Goal: Browse casually: Explore the website without a specific task or goal

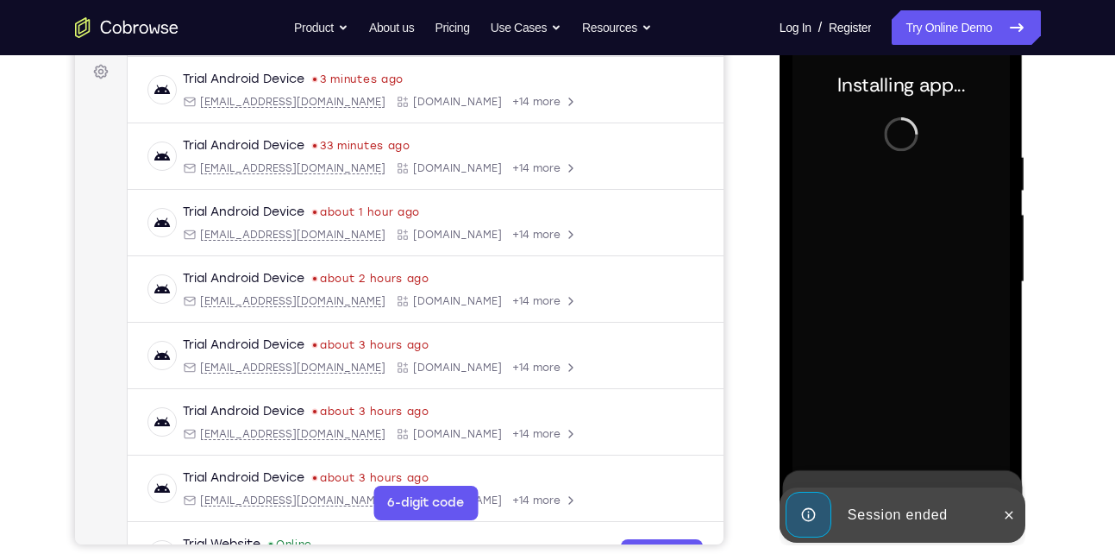
scroll to position [260, 0]
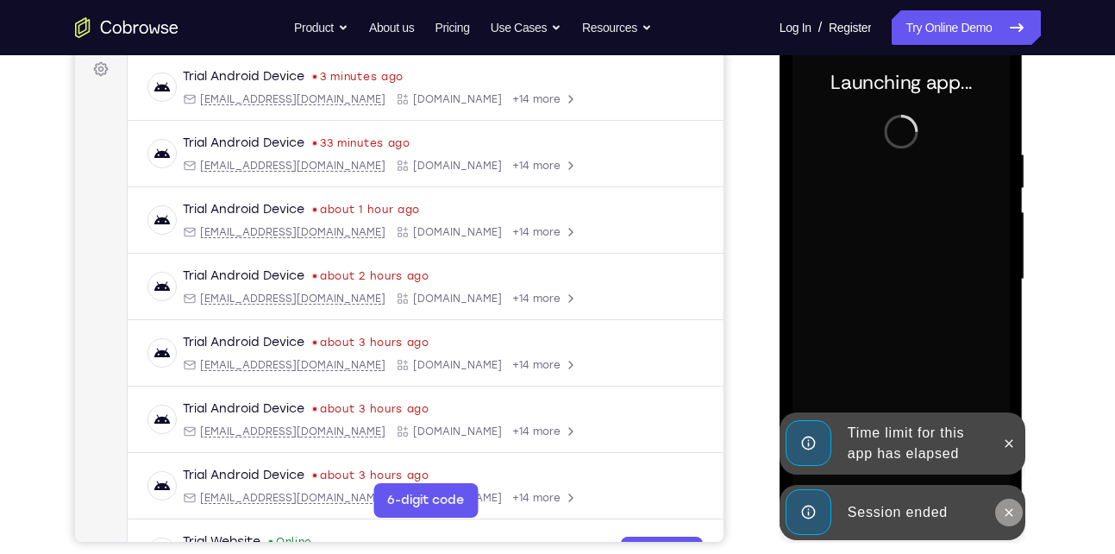
click at [1014, 516] on icon at bounding box center [1009, 512] width 14 height 14
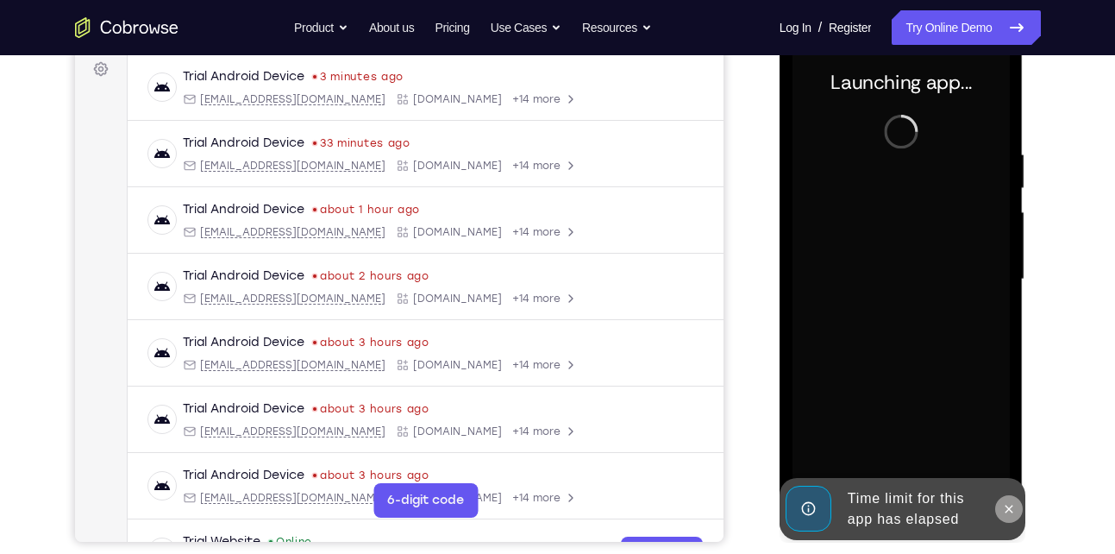
click at [1017, 511] on button at bounding box center [1009, 509] width 28 height 28
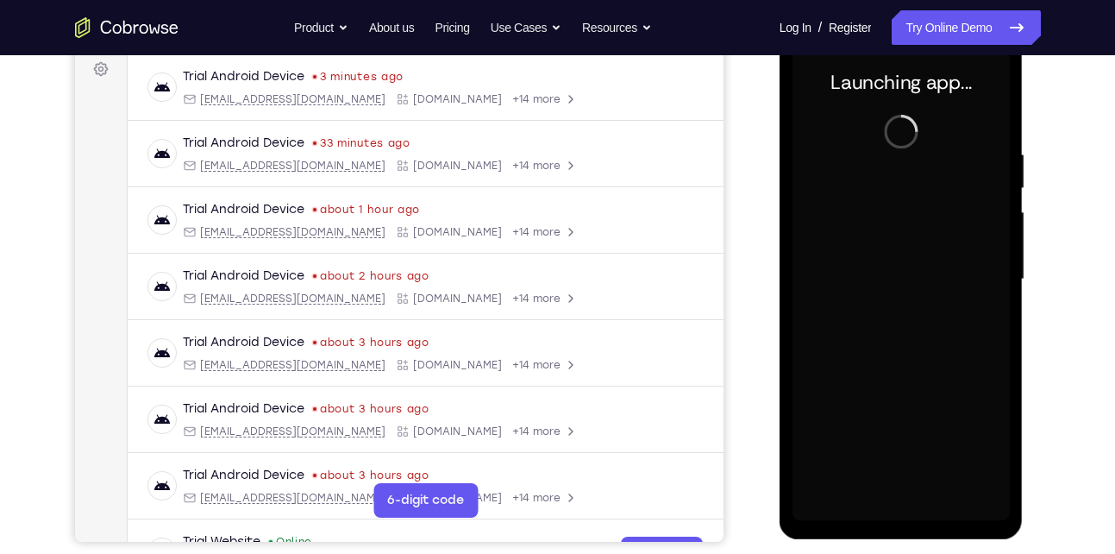
scroll to position [265, 0]
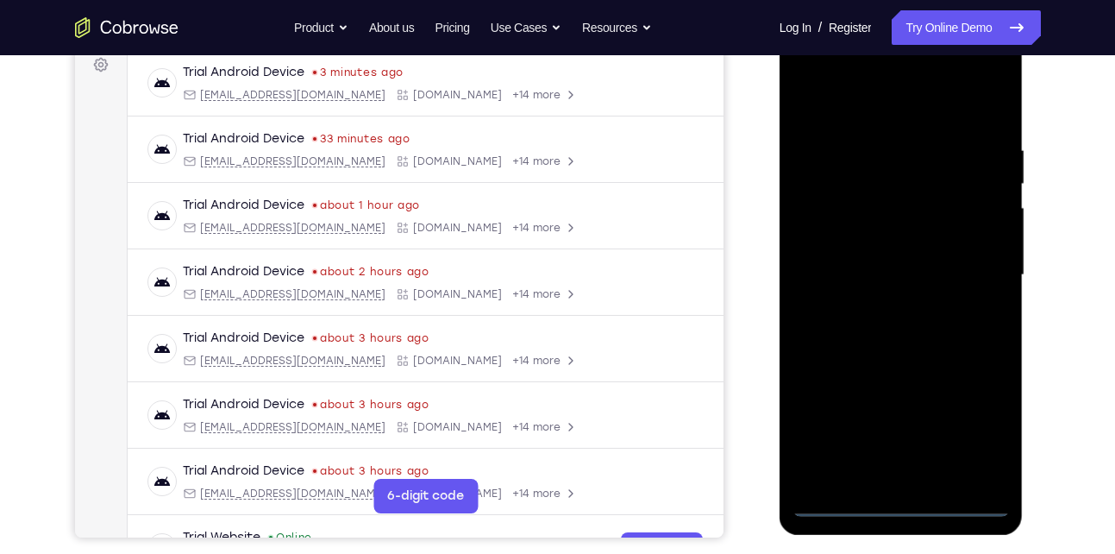
click at [900, 507] on div at bounding box center [900, 275] width 217 height 483
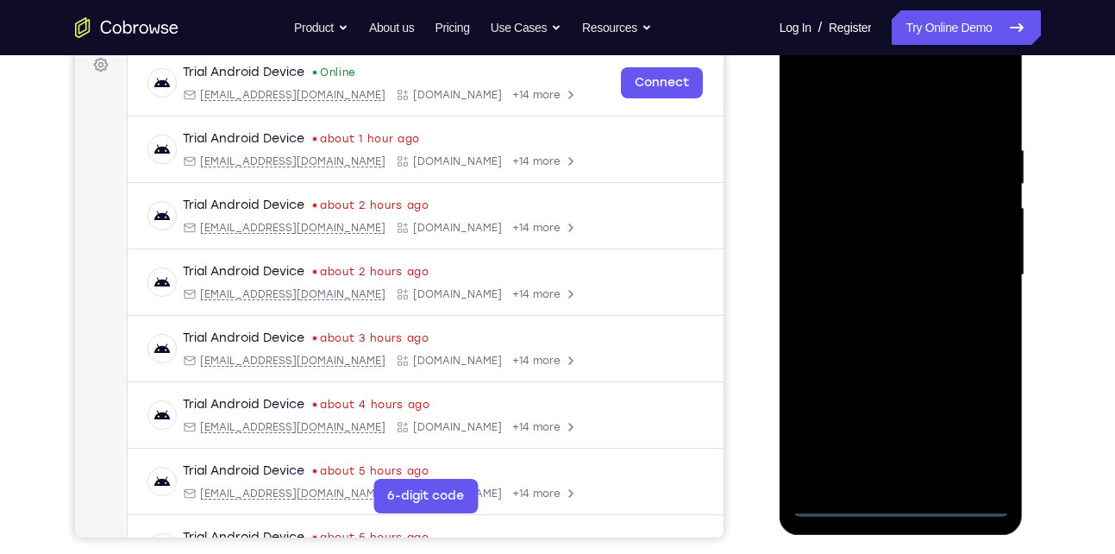
click at [985, 438] on div at bounding box center [900, 275] width 217 height 483
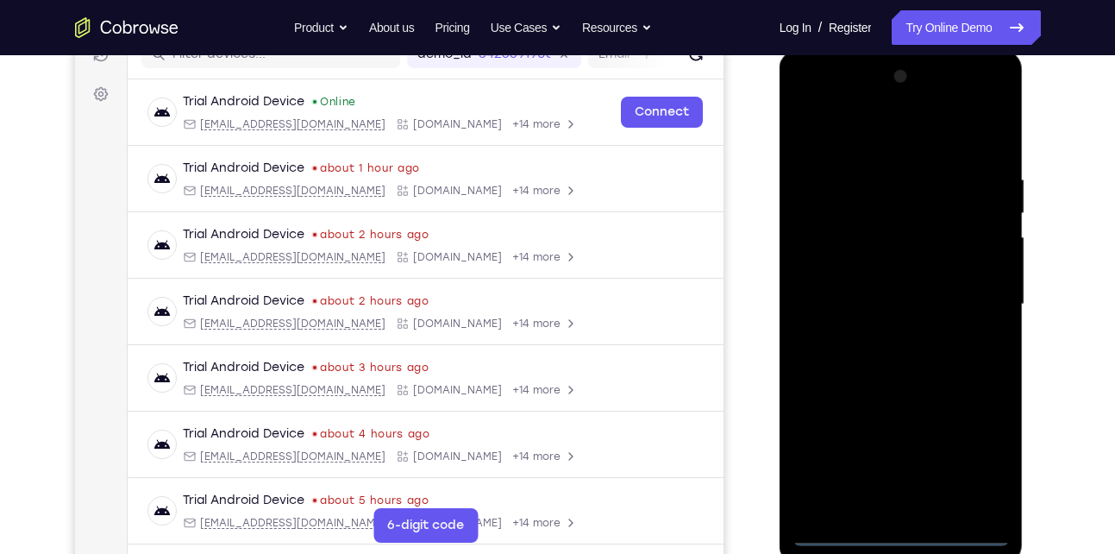
scroll to position [223, 0]
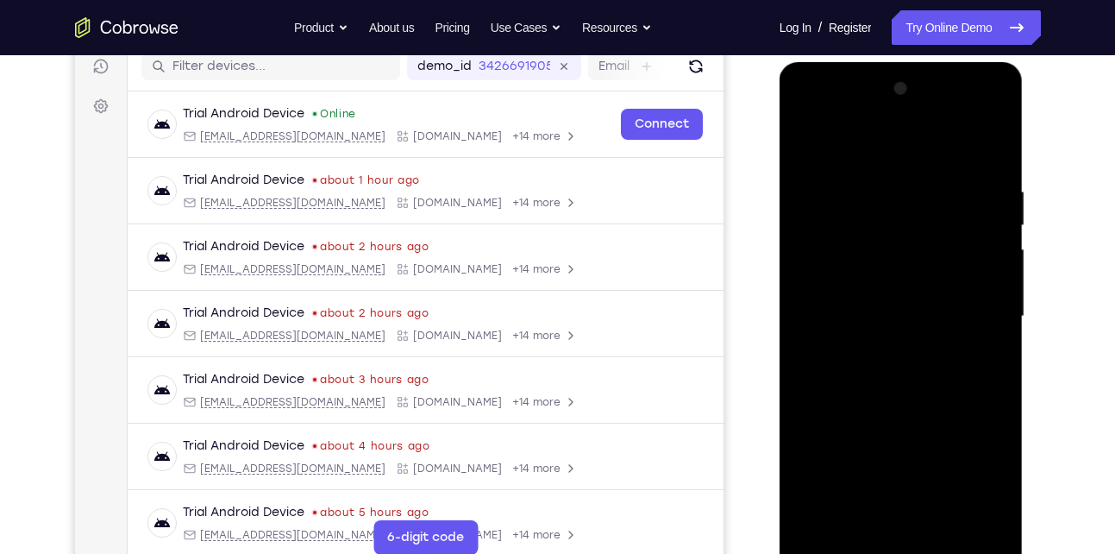
click at [822, 123] on div at bounding box center [900, 316] width 217 height 483
click at [965, 304] on div at bounding box center [900, 316] width 217 height 483
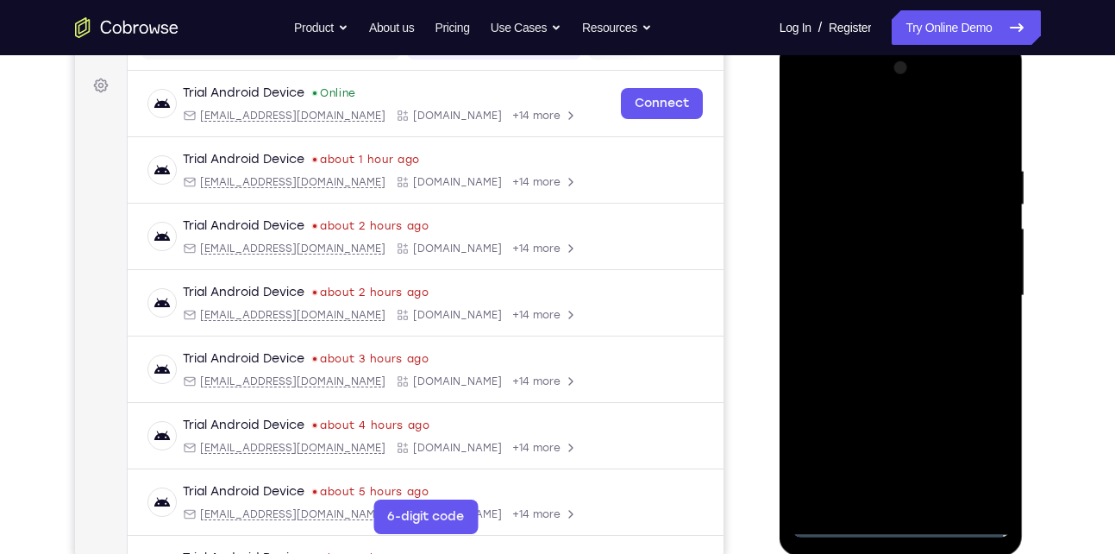
scroll to position [245, 0]
click at [885, 321] on div at bounding box center [900, 294] width 217 height 483
click at [862, 272] on div at bounding box center [900, 294] width 217 height 483
click at [847, 263] on div at bounding box center [900, 294] width 217 height 483
click at [837, 290] on div at bounding box center [900, 294] width 217 height 483
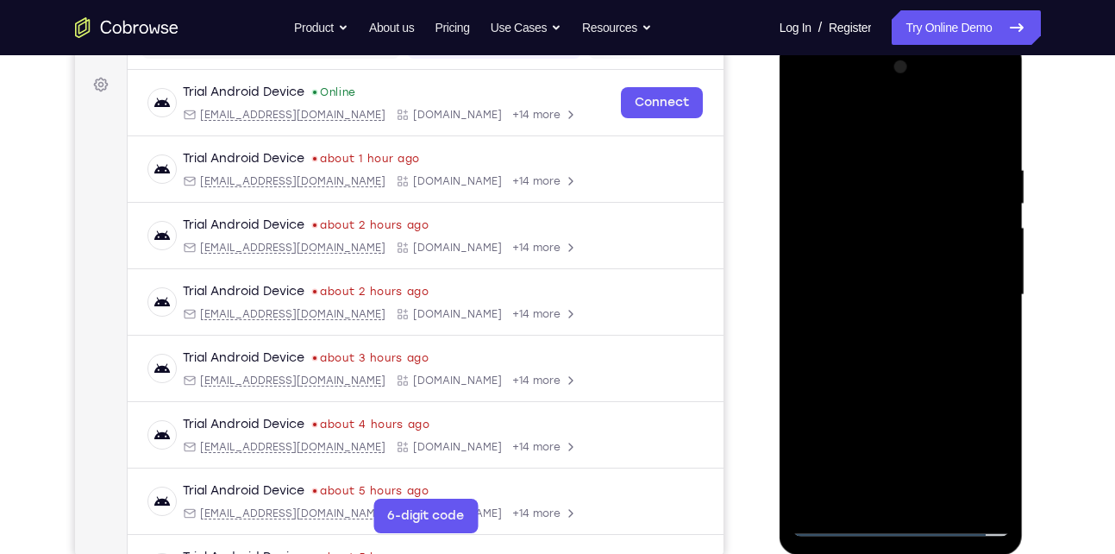
click at [848, 352] on div at bounding box center [900, 294] width 217 height 483
click at [912, 371] on div at bounding box center [900, 294] width 217 height 483
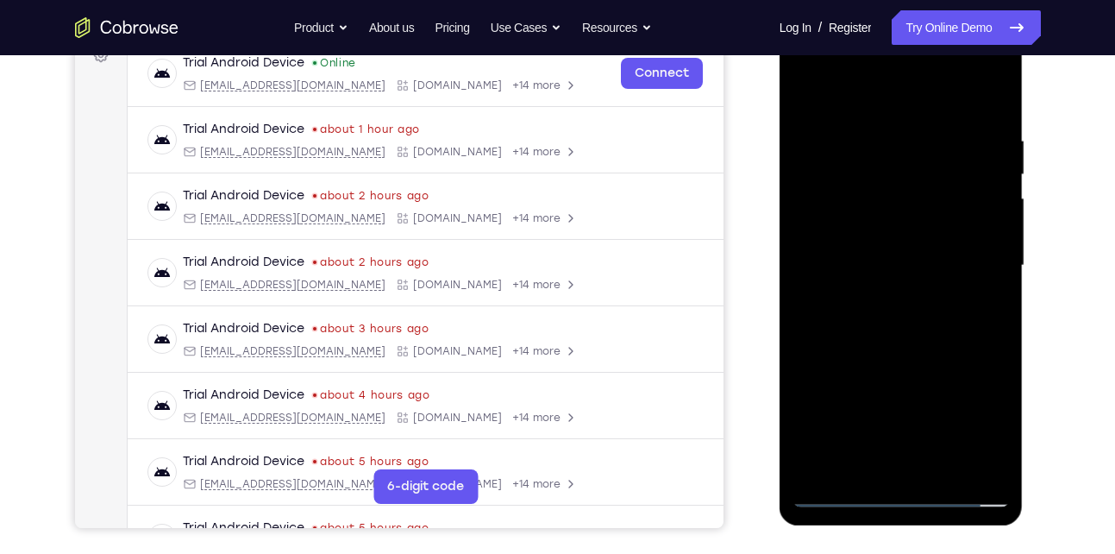
scroll to position [276, 0]
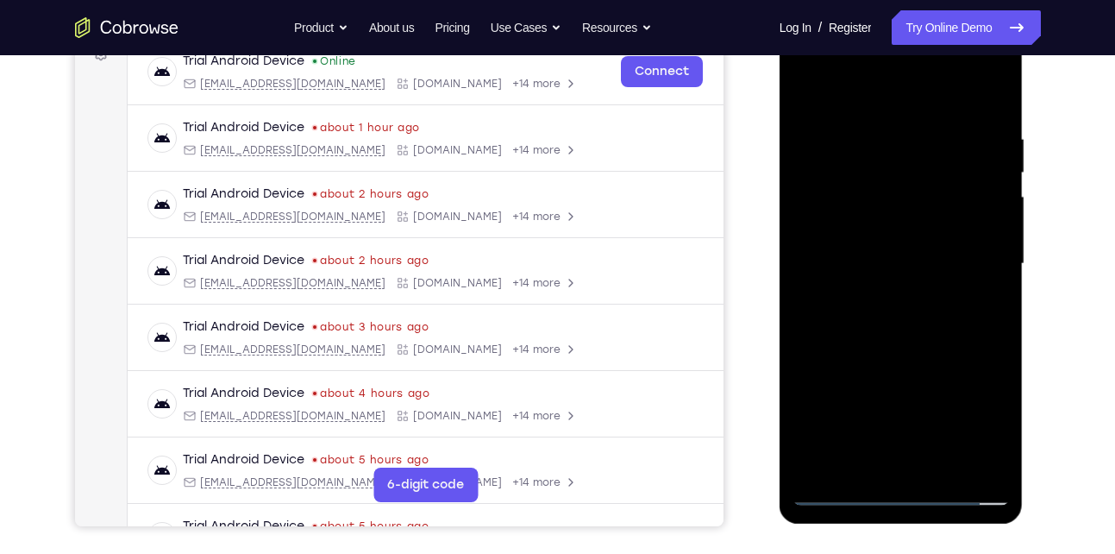
click at [947, 465] on div at bounding box center [900, 263] width 217 height 483
click at [949, 354] on div at bounding box center [900, 263] width 217 height 483
click at [811, 85] on div at bounding box center [900, 263] width 217 height 483
click at [871, 141] on div at bounding box center [900, 263] width 217 height 483
click at [1000, 166] on div at bounding box center [900, 263] width 217 height 483
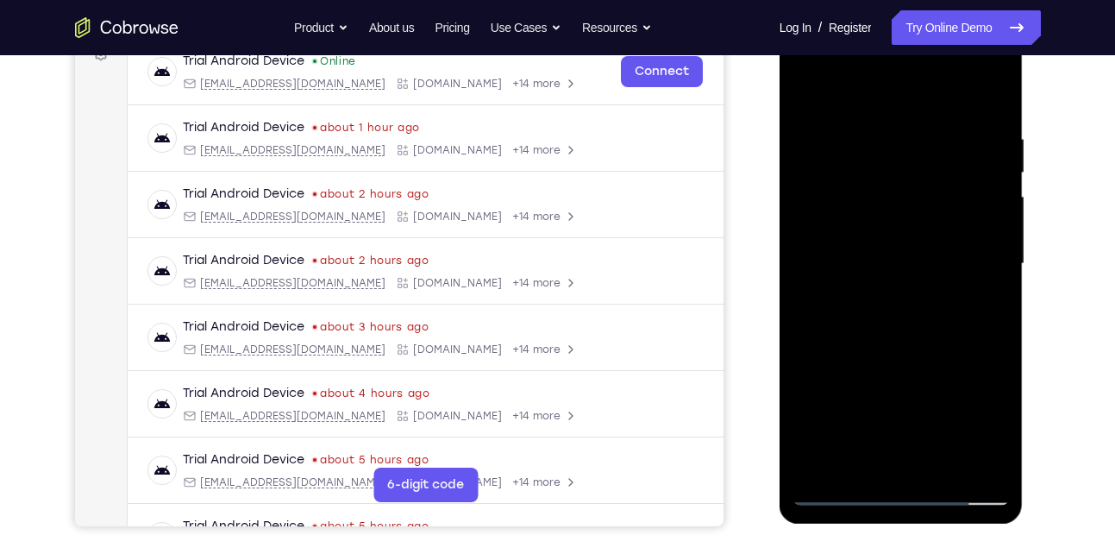
click at [985, 208] on div at bounding box center [900, 263] width 217 height 483
click at [980, 241] on div at bounding box center [900, 263] width 217 height 483
click at [986, 164] on div at bounding box center [900, 263] width 217 height 483
click at [805, 241] on div at bounding box center [900, 263] width 217 height 483
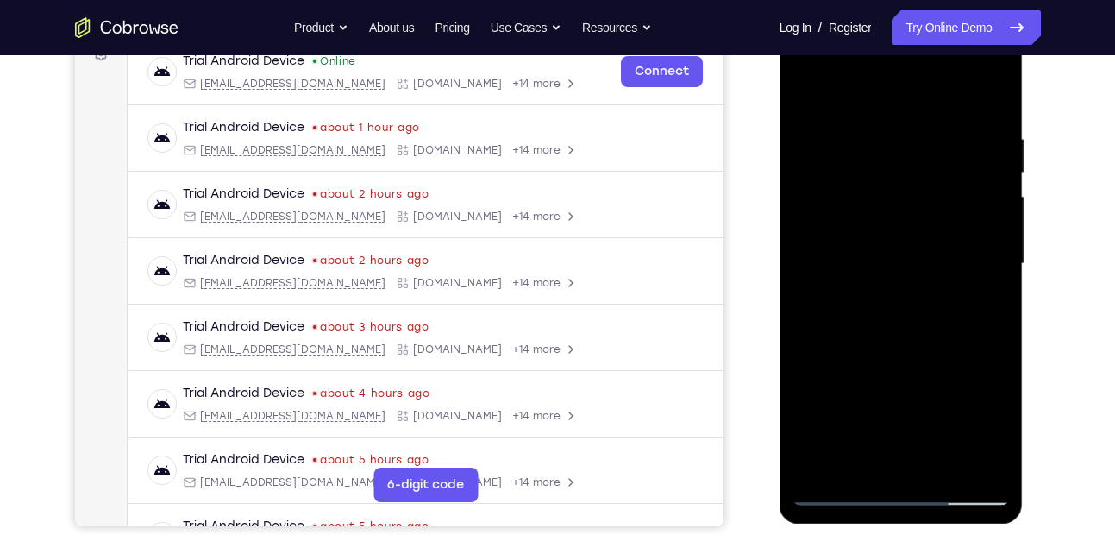
drag, startPoint x: 983, startPoint y: 129, endPoint x: 958, endPoint y: 131, distance: 25.1
click at [958, 131] on div at bounding box center [900, 263] width 217 height 483
click at [908, 283] on div at bounding box center [900, 263] width 217 height 483
click at [905, 252] on div at bounding box center [900, 263] width 217 height 483
click at [852, 282] on div at bounding box center [900, 263] width 217 height 483
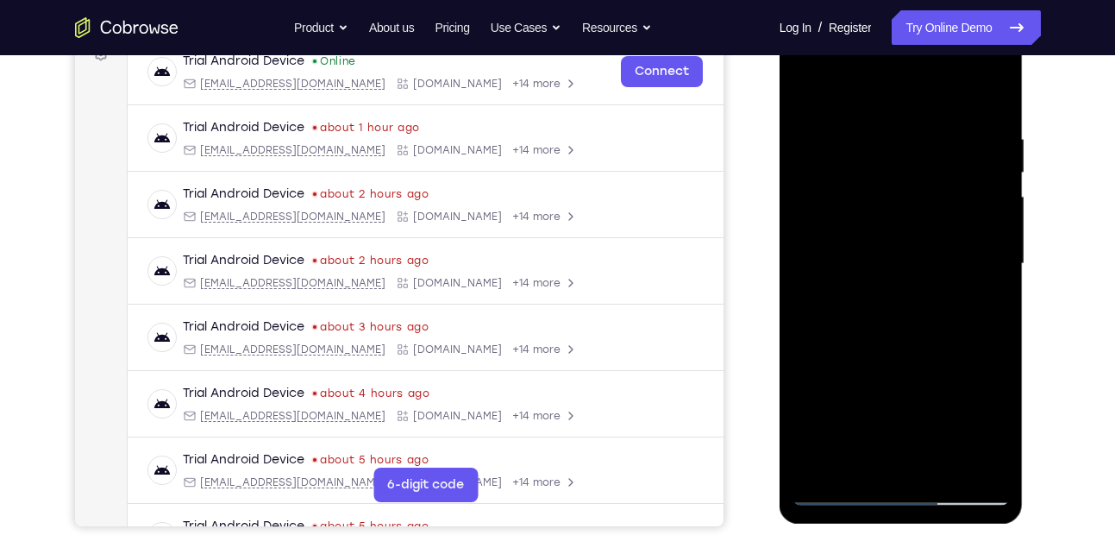
drag, startPoint x: 886, startPoint y: 390, endPoint x: 885, endPoint y: 221, distance: 169.0
click at [885, 221] on div at bounding box center [900, 263] width 217 height 483
drag, startPoint x: 919, startPoint y: 254, endPoint x: 899, endPoint y: 375, distance: 122.3
click at [899, 375] on div at bounding box center [900, 263] width 217 height 483
click at [963, 201] on div at bounding box center [900, 263] width 217 height 483
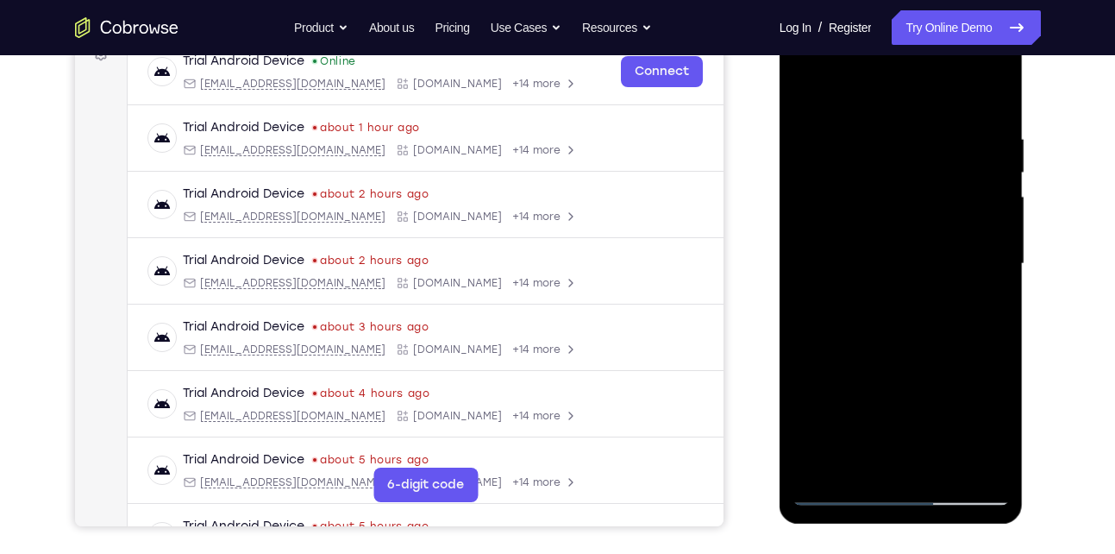
click at [891, 455] on div at bounding box center [900, 263] width 217 height 483
click at [805, 90] on div at bounding box center [900, 263] width 217 height 483
click at [974, 150] on div at bounding box center [900, 263] width 217 height 483
click at [814, 283] on div at bounding box center [900, 263] width 217 height 483
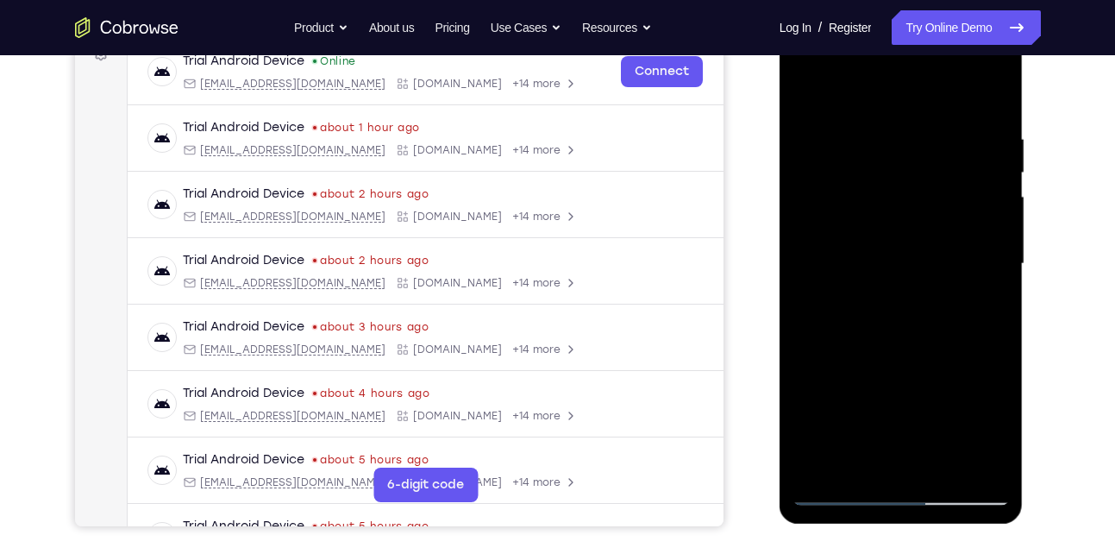
drag, startPoint x: 989, startPoint y: 229, endPoint x: 899, endPoint y: 229, distance: 89.7
click at [899, 229] on div at bounding box center [900, 263] width 217 height 483
click at [980, 211] on div at bounding box center [900, 263] width 217 height 483
click at [980, 185] on div at bounding box center [900, 263] width 217 height 483
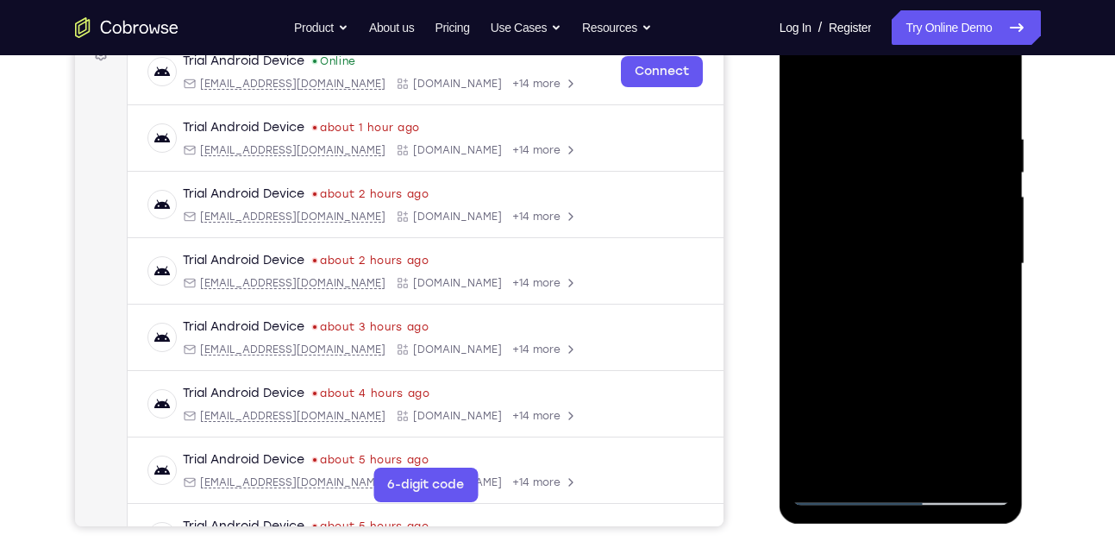
click at [980, 185] on div at bounding box center [900, 263] width 217 height 483
click at [982, 194] on div at bounding box center [900, 263] width 217 height 483
drag, startPoint x: 982, startPoint y: 228, endPoint x: 921, endPoint y: 230, distance: 61.2
click at [921, 230] on div at bounding box center [900, 263] width 217 height 483
drag, startPoint x: 989, startPoint y: 194, endPoint x: 912, endPoint y: 208, distance: 78.0
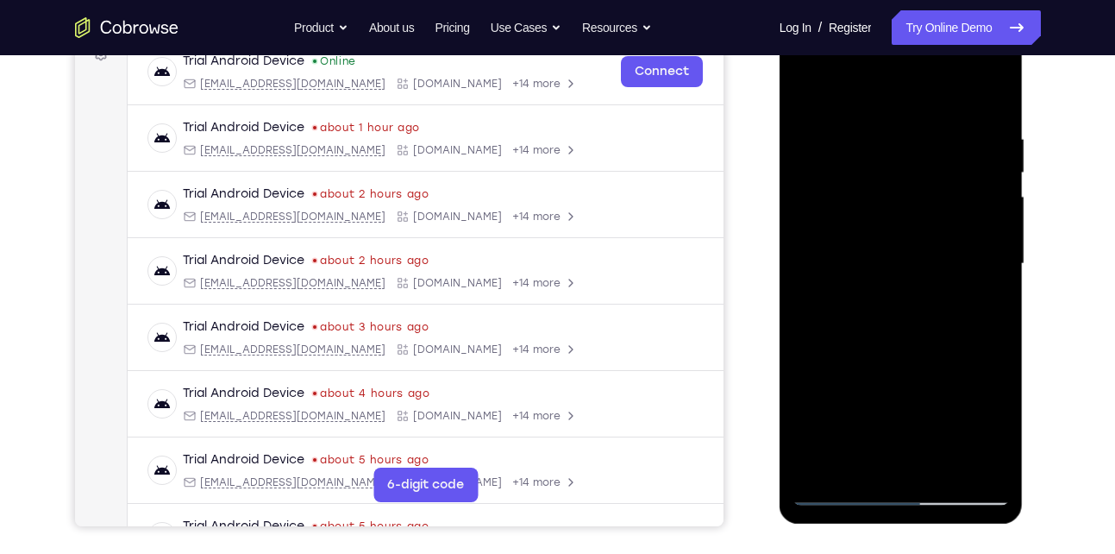
click at [912, 208] on div at bounding box center [900, 263] width 217 height 483
drag, startPoint x: 991, startPoint y: 171, endPoint x: 930, endPoint y: 178, distance: 61.7
click at [930, 178] on div at bounding box center [900, 263] width 217 height 483
click at [982, 213] on div at bounding box center [900, 263] width 217 height 483
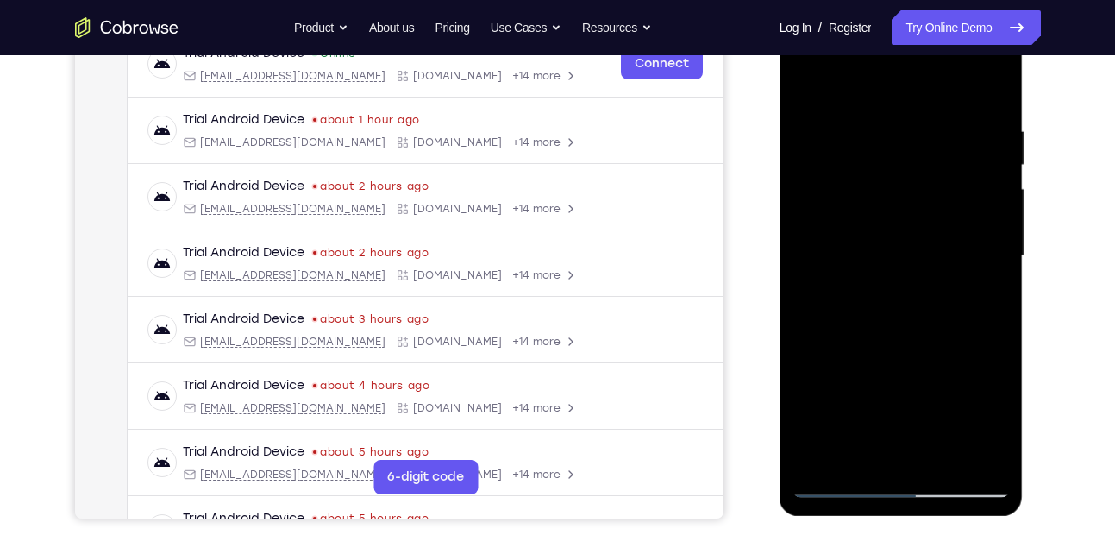
scroll to position [285, 0]
click at [982, 213] on div at bounding box center [900, 255] width 217 height 483
drag, startPoint x: 981, startPoint y: 185, endPoint x: 894, endPoint y: 203, distance: 88.9
click at [894, 203] on div at bounding box center [900, 255] width 217 height 483
drag, startPoint x: 986, startPoint y: 197, endPoint x: 932, endPoint y: 215, distance: 56.2
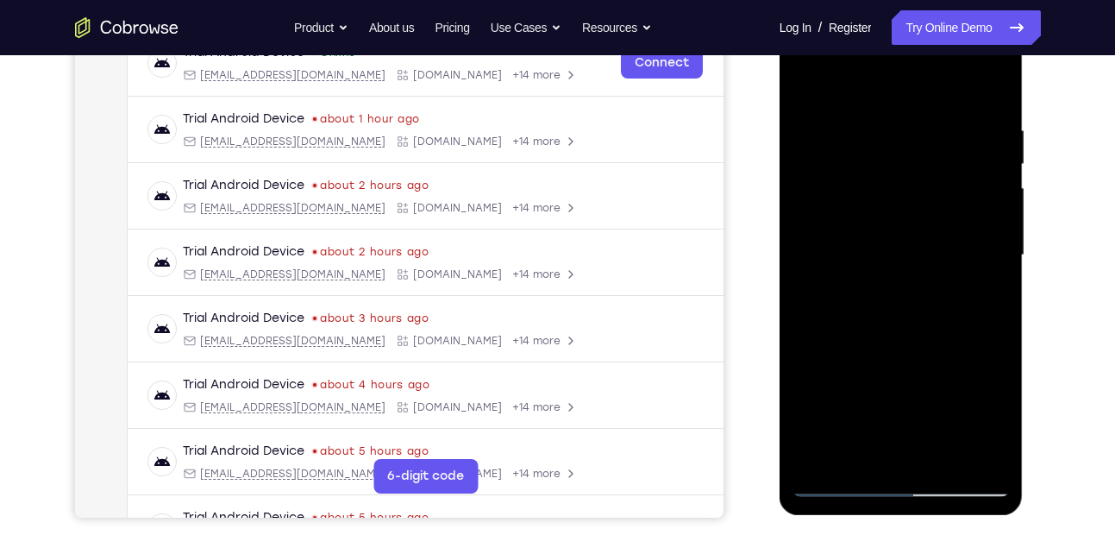
click at [932, 215] on div at bounding box center [900, 255] width 217 height 483
drag, startPoint x: 974, startPoint y: 210, endPoint x: 832, endPoint y: 250, distance: 147.9
click at [832, 250] on div at bounding box center [900, 255] width 217 height 483
click at [984, 189] on div at bounding box center [900, 255] width 217 height 483
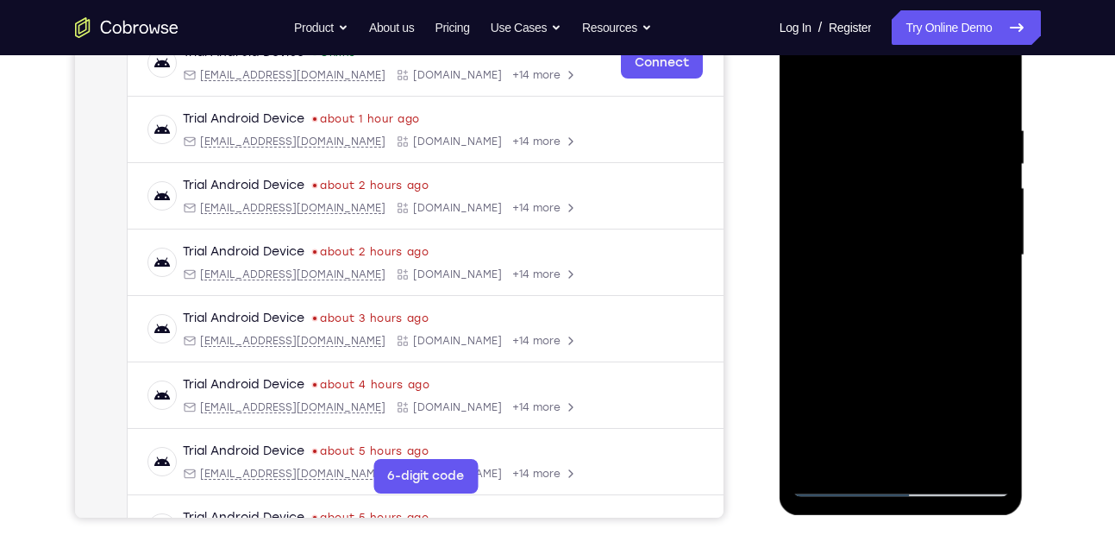
click at [984, 189] on div at bounding box center [900, 255] width 217 height 483
click at [982, 212] on div at bounding box center [900, 255] width 217 height 483
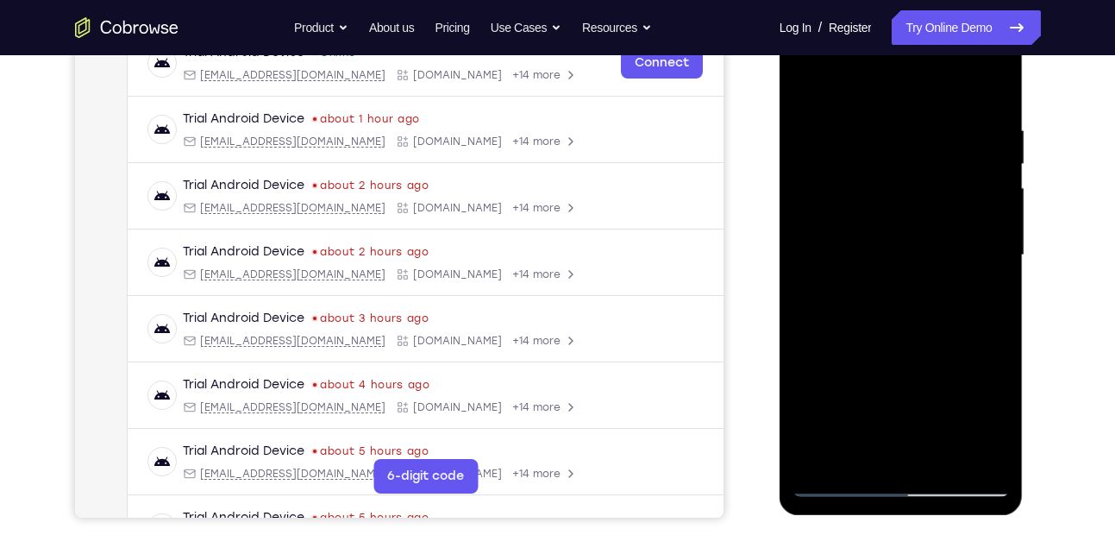
click at [982, 186] on div at bounding box center [900, 255] width 217 height 483
click at [802, 285] on div at bounding box center [900, 255] width 217 height 483
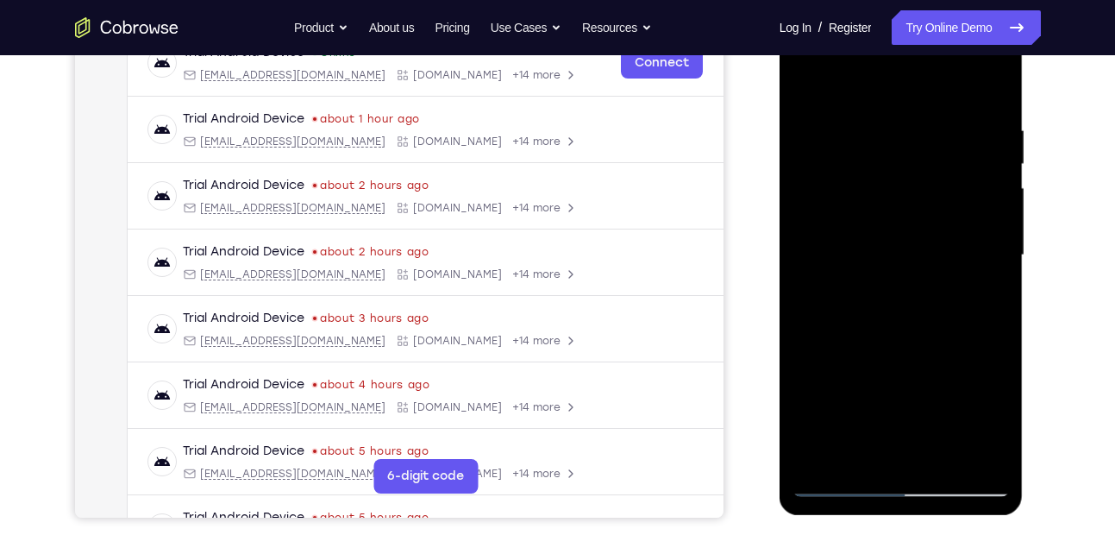
click at [994, 194] on div at bounding box center [900, 255] width 217 height 483
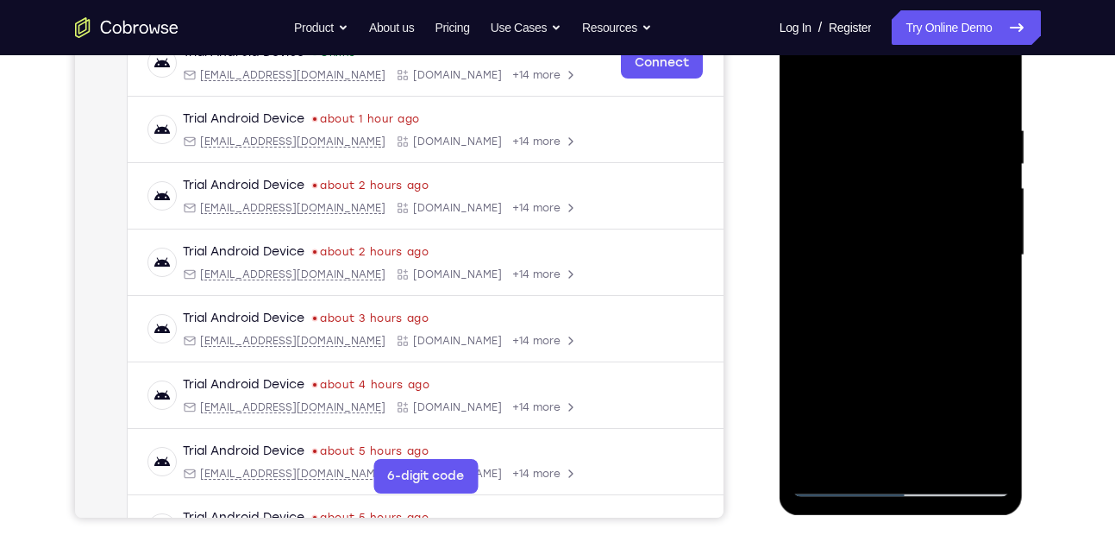
click at [994, 194] on div at bounding box center [900, 255] width 217 height 483
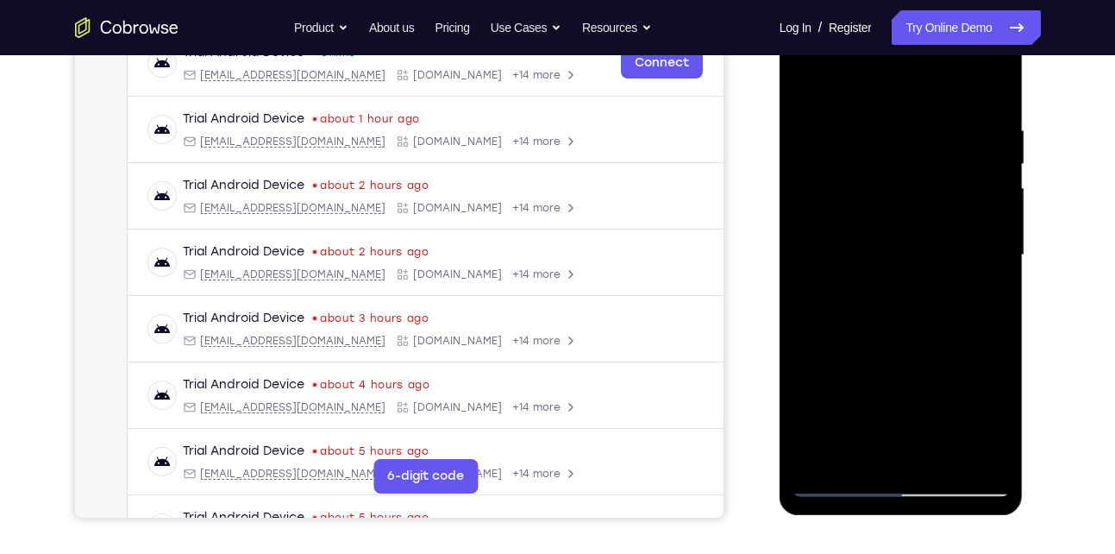
click at [994, 194] on div at bounding box center [900, 255] width 217 height 483
click at [992, 164] on div at bounding box center [900, 255] width 217 height 483
click at [1007, 176] on div at bounding box center [900, 255] width 217 height 483
click at [995, 142] on div at bounding box center [900, 255] width 217 height 483
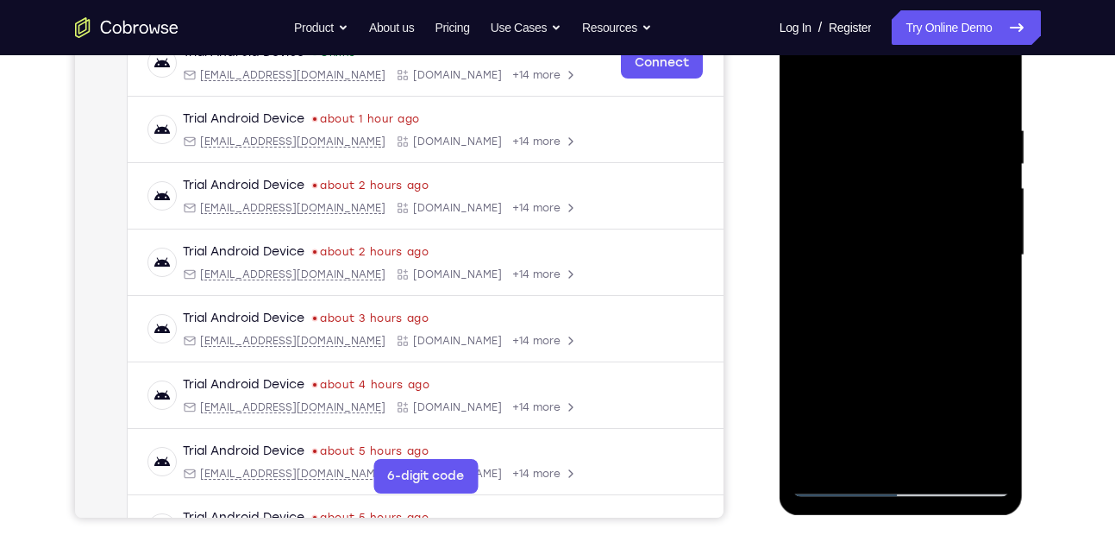
click at [990, 92] on div at bounding box center [900, 255] width 217 height 483
drag, startPoint x: 923, startPoint y: 110, endPoint x: 887, endPoint y: 351, distance: 243.2
click at [887, 351] on div at bounding box center [900, 255] width 217 height 483
click at [940, 453] on div at bounding box center [900, 255] width 217 height 483
drag, startPoint x: 899, startPoint y: 214, endPoint x: 891, endPoint y: 406, distance: 192.5
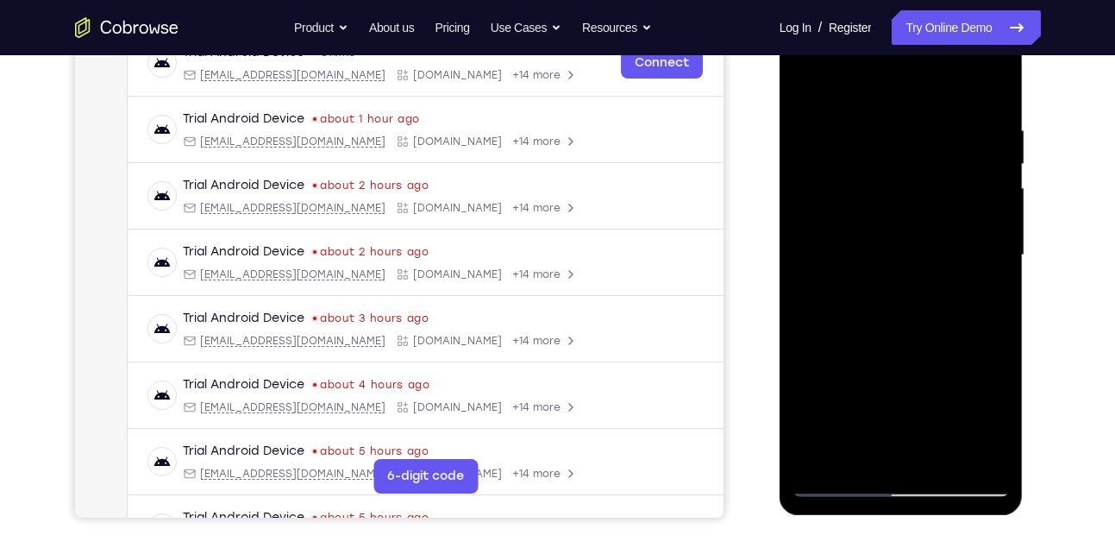
click at [891, 406] on div at bounding box center [900, 255] width 217 height 483
click at [811, 82] on div at bounding box center [900, 255] width 217 height 483
click at [942, 457] on div at bounding box center [900, 255] width 217 height 483
click at [808, 78] on div at bounding box center [900, 255] width 217 height 483
click at [877, 131] on div at bounding box center [900, 255] width 217 height 483
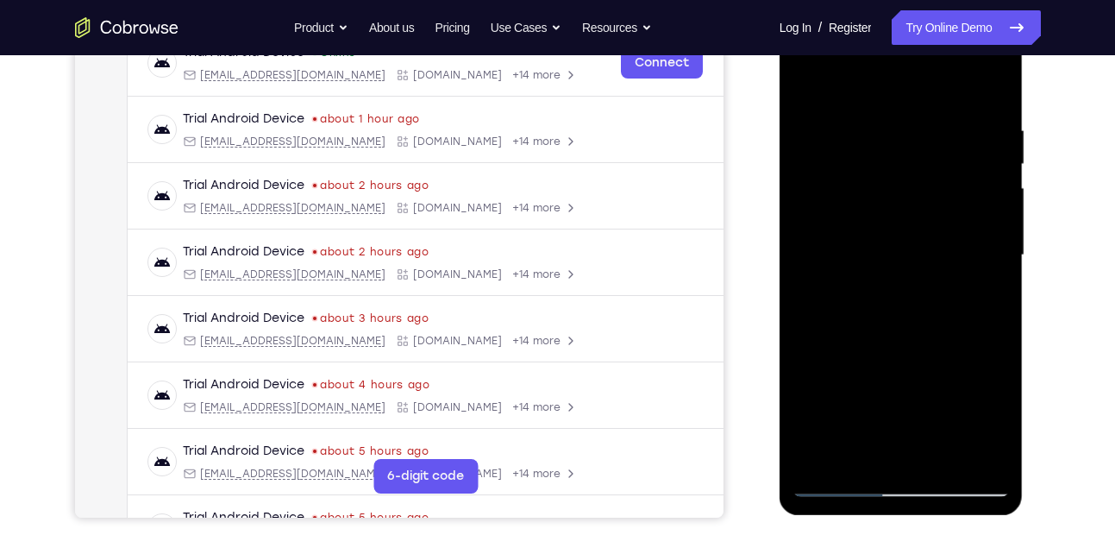
drag, startPoint x: 977, startPoint y: 200, endPoint x: 886, endPoint y: 204, distance: 90.6
click at [886, 204] on div at bounding box center [900, 255] width 217 height 483
click at [992, 182] on div at bounding box center [900, 255] width 217 height 483
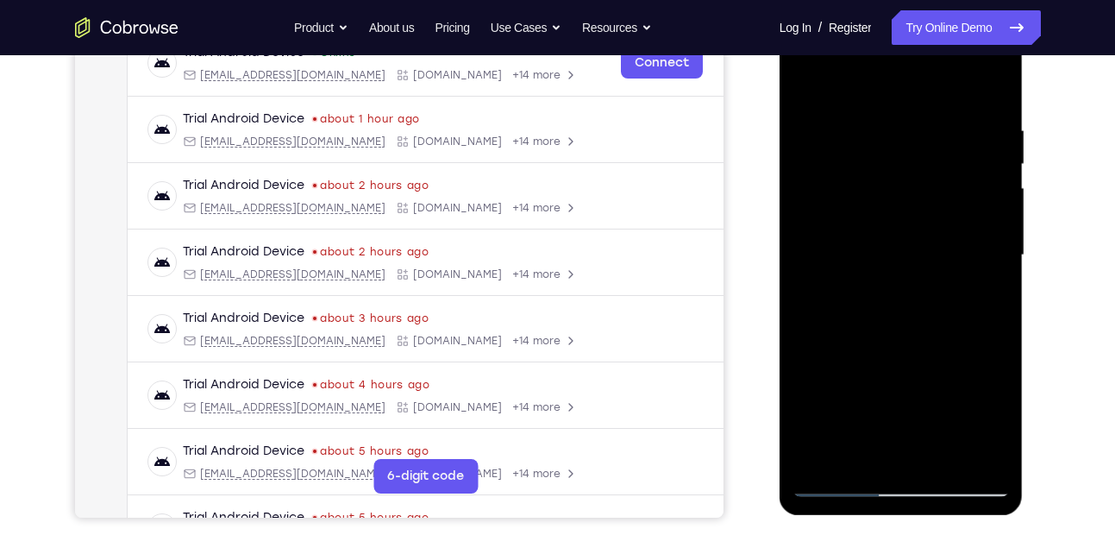
click at [992, 182] on div at bounding box center [900, 255] width 217 height 483
click at [992, 205] on div at bounding box center [900, 255] width 217 height 483
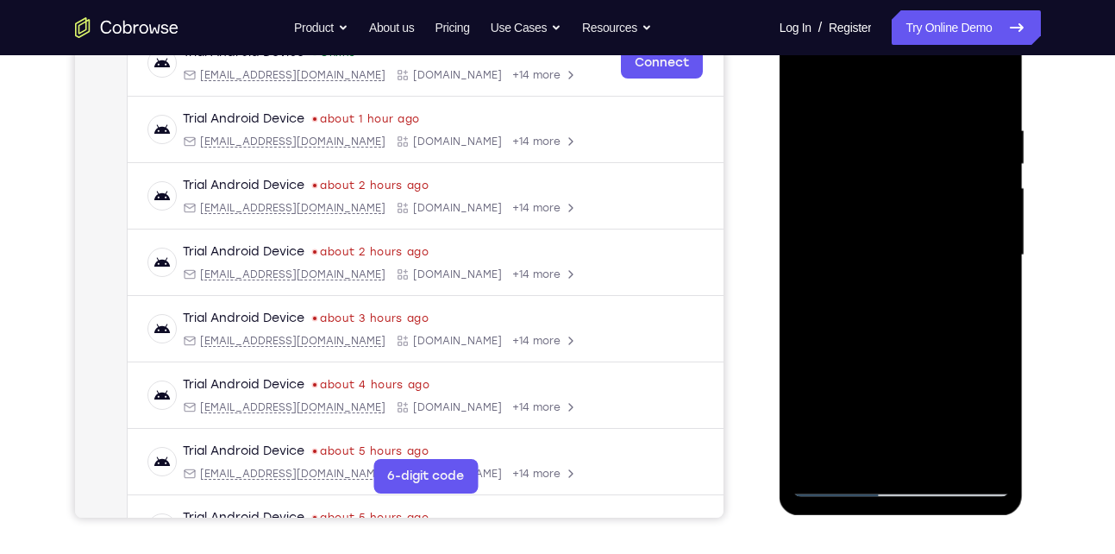
drag, startPoint x: 992, startPoint y: 205, endPoint x: 908, endPoint y: 205, distance: 84.5
click at [908, 205] on div at bounding box center [900, 255] width 217 height 483
drag, startPoint x: 976, startPoint y: 217, endPoint x: 863, endPoint y: 221, distance: 113.0
click at [863, 221] on div at bounding box center [900, 255] width 217 height 483
click at [991, 91] on div at bounding box center [900, 255] width 217 height 483
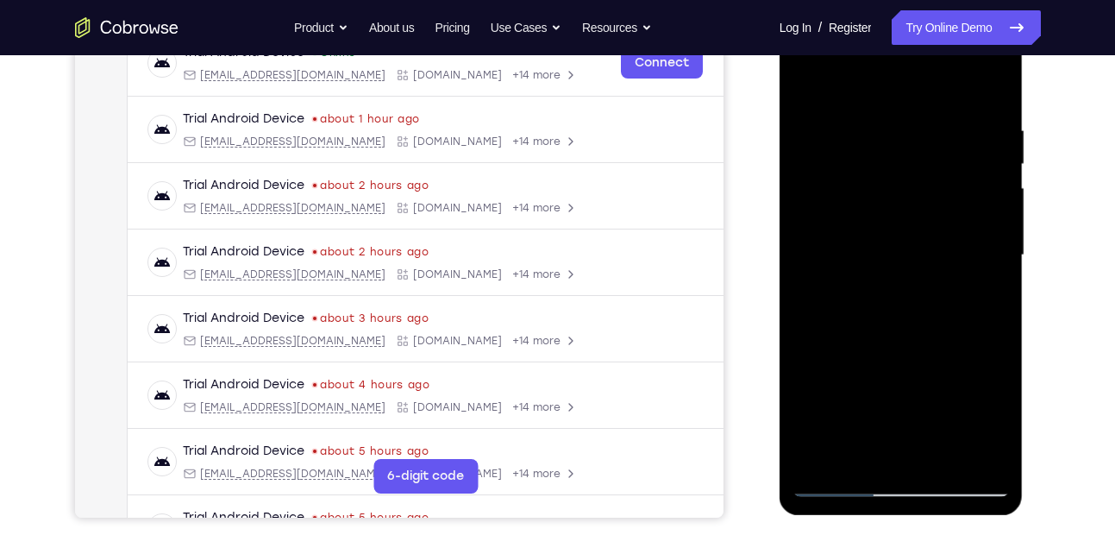
drag, startPoint x: 923, startPoint y: 408, endPoint x: 927, endPoint y: 180, distance: 227.7
click at [927, 180] on div at bounding box center [900, 255] width 217 height 483
drag, startPoint x: 929, startPoint y: 384, endPoint x: 912, endPoint y: 185, distance: 199.9
click at [912, 185] on div at bounding box center [900, 255] width 217 height 483
drag, startPoint x: 903, startPoint y: 347, endPoint x: 892, endPoint y: 193, distance: 153.8
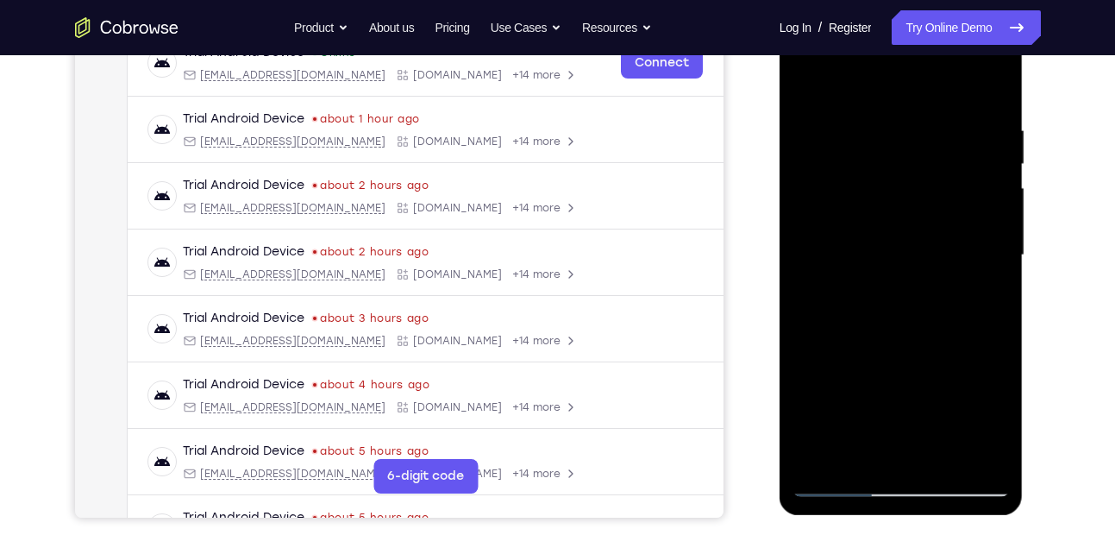
click at [892, 193] on div at bounding box center [900, 255] width 217 height 483
drag, startPoint x: 897, startPoint y: 372, endPoint x: 882, endPoint y: 184, distance: 189.4
click at [882, 184] on div at bounding box center [900, 255] width 217 height 483
drag, startPoint x: 913, startPoint y: 348, endPoint x: 896, endPoint y: 203, distance: 146.7
click at [896, 203] on div at bounding box center [900, 255] width 217 height 483
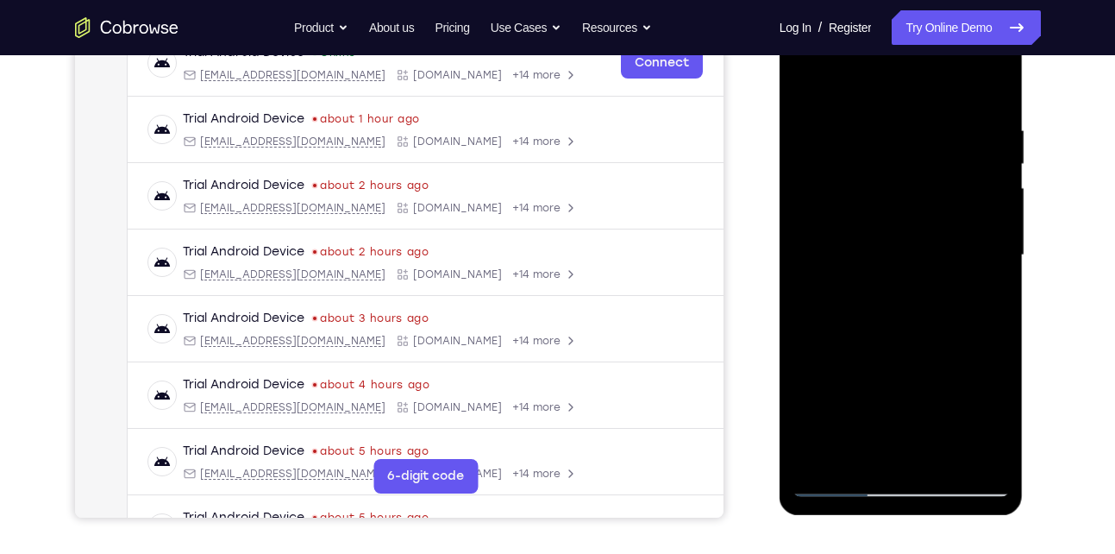
drag, startPoint x: 949, startPoint y: 301, endPoint x: 948, endPoint y: 211, distance: 89.7
click at [948, 211] on div at bounding box center [900, 255] width 217 height 483
drag, startPoint x: 964, startPoint y: 345, endPoint x: 963, endPoint y: 271, distance: 74.2
click at [963, 271] on div at bounding box center [900, 255] width 217 height 483
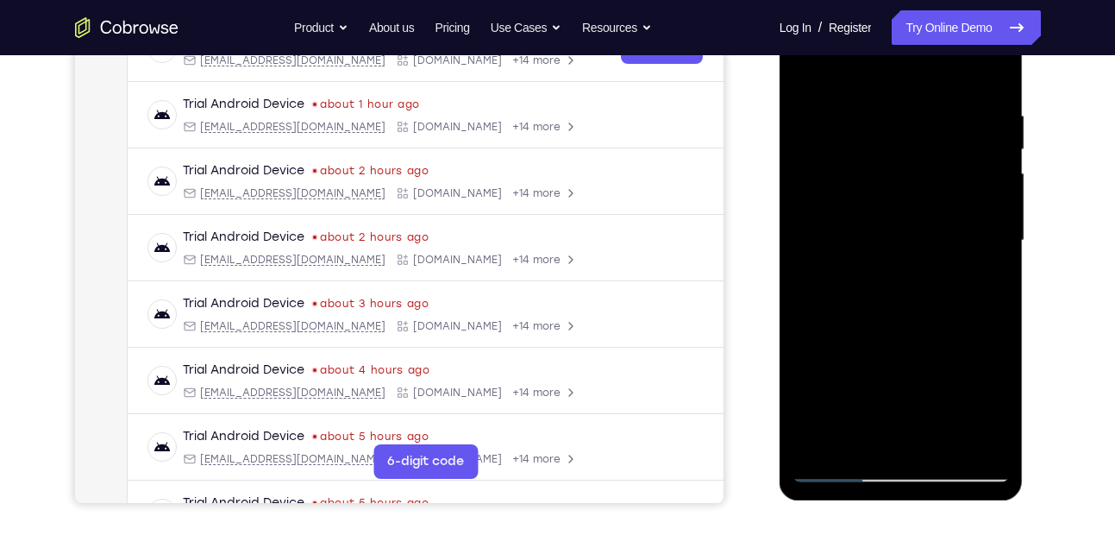
scroll to position [301, 0]
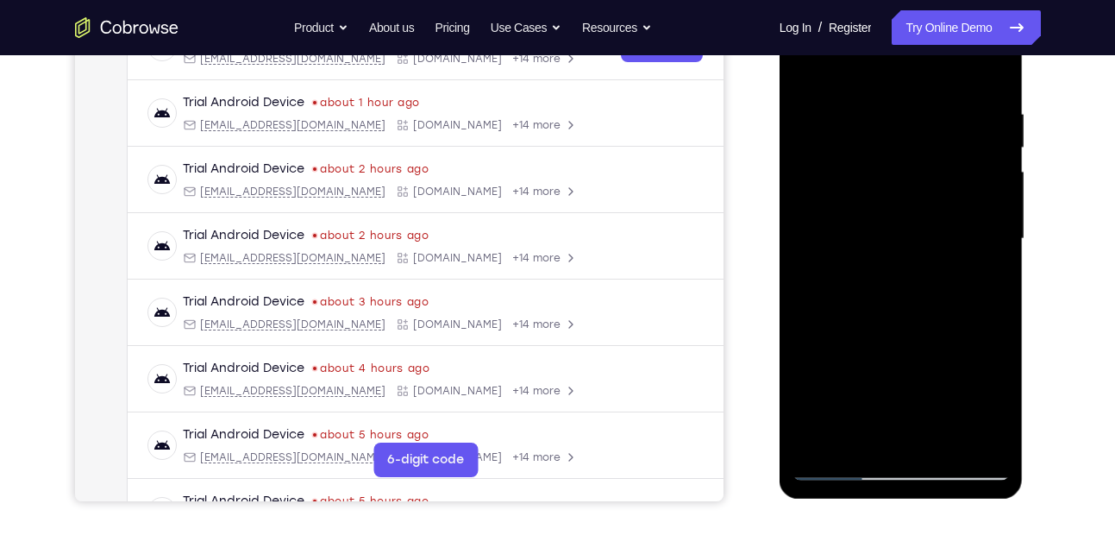
click at [996, 216] on div at bounding box center [900, 238] width 217 height 483
drag, startPoint x: 917, startPoint y: 315, endPoint x: 917, endPoint y: 86, distance: 228.5
click at [917, 86] on div at bounding box center [900, 238] width 217 height 483
drag, startPoint x: 934, startPoint y: 356, endPoint x: 918, endPoint y: 158, distance: 198.9
click at [918, 158] on div at bounding box center [900, 238] width 217 height 483
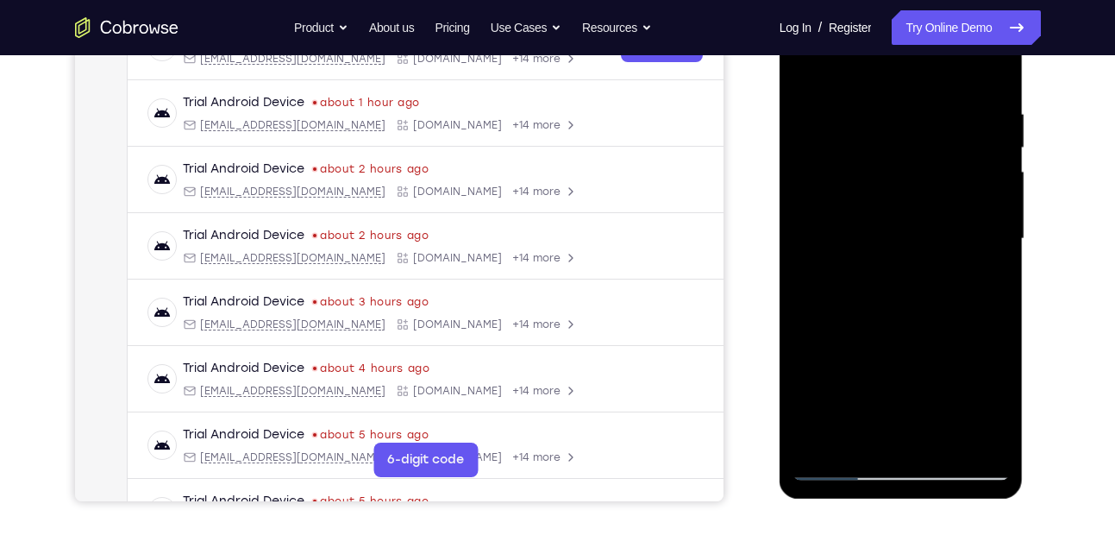
drag, startPoint x: 923, startPoint y: 375, endPoint x: 903, endPoint y: 155, distance: 220.8
click at [903, 155] on div at bounding box center [900, 238] width 217 height 483
drag, startPoint x: 920, startPoint y: 395, endPoint x: 922, endPoint y: 230, distance: 164.7
click at [922, 230] on div at bounding box center [900, 238] width 217 height 483
click at [1005, 245] on div at bounding box center [900, 238] width 217 height 483
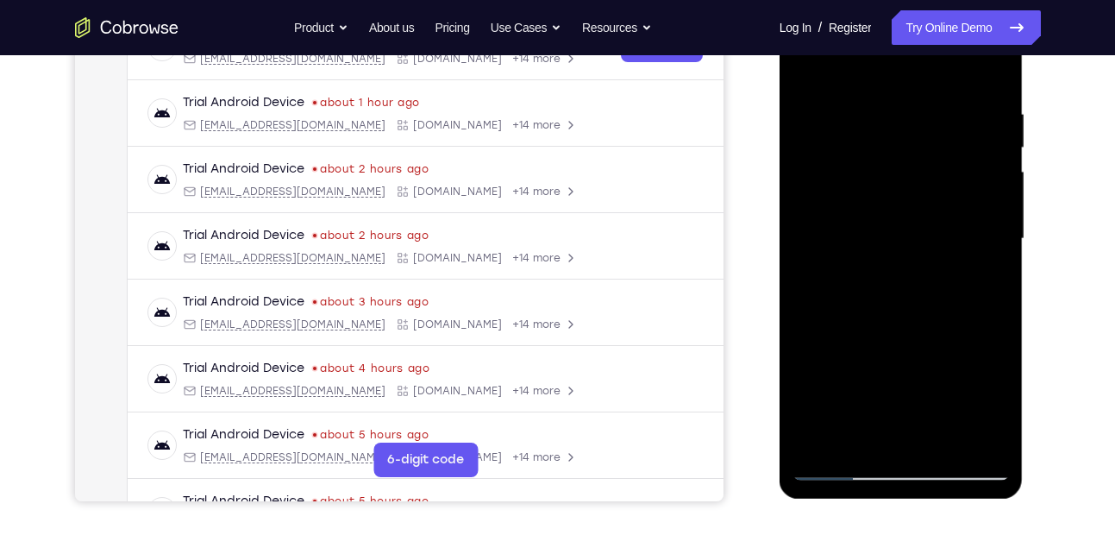
click at [1000, 235] on div at bounding box center [900, 238] width 217 height 483
click at [1006, 240] on div at bounding box center [900, 238] width 217 height 483
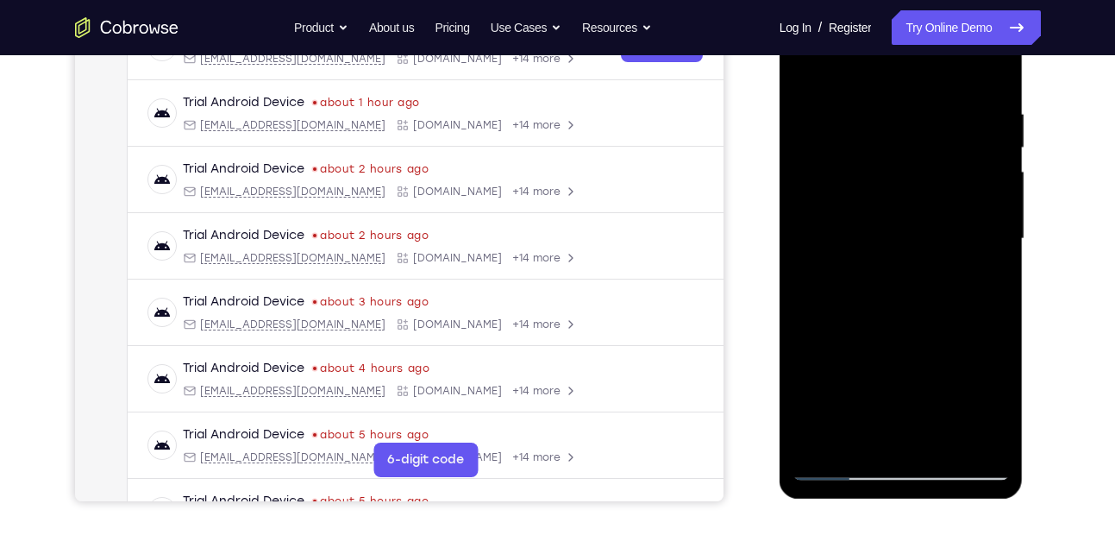
click at [1006, 240] on div at bounding box center [900, 238] width 217 height 483
drag, startPoint x: 912, startPoint y: 372, endPoint x: 911, endPoint y: 190, distance: 182.8
click at [911, 190] on div at bounding box center [900, 238] width 217 height 483
drag, startPoint x: 919, startPoint y: 397, endPoint x: 902, endPoint y: 238, distance: 159.6
click at [902, 238] on div at bounding box center [900, 238] width 217 height 483
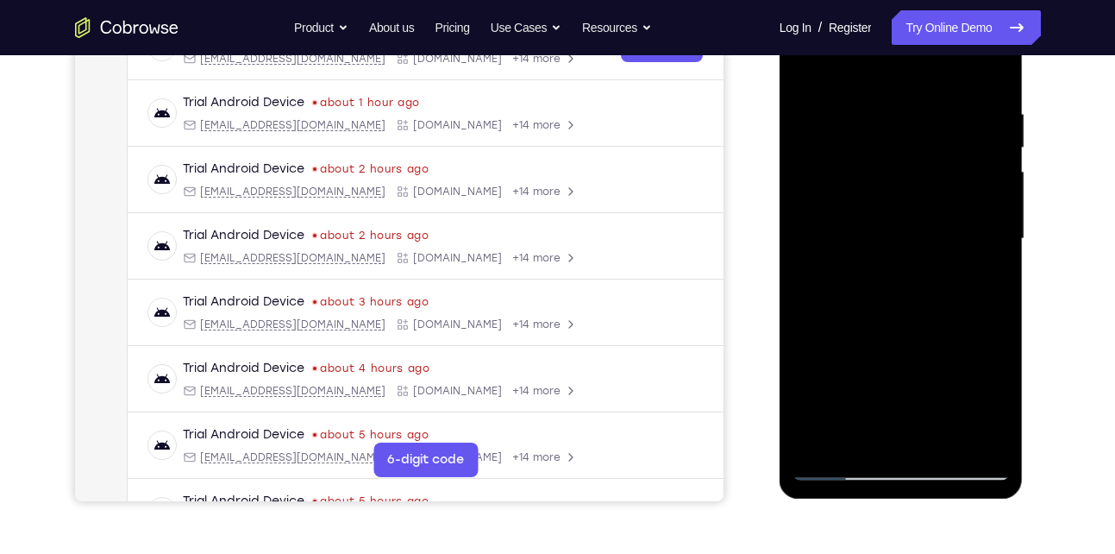
drag, startPoint x: 897, startPoint y: 360, endPoint x: 886, endPoint y: 110, distance: 249.4
click at [886, 110] on div at bounding box center [900, 238] width 217 height 483
drag, startPoint x: 882, startPoint y: 352, endPoint x: 880, endPoint y: 172, distance: 180.2
click at [880, 172] on div at bounding box center [900, 238] width 217 height 483
drag, startPoint x: 935, startPoint y: 398, endPoint x: 910, endPoint y: 226, distance: 174.3
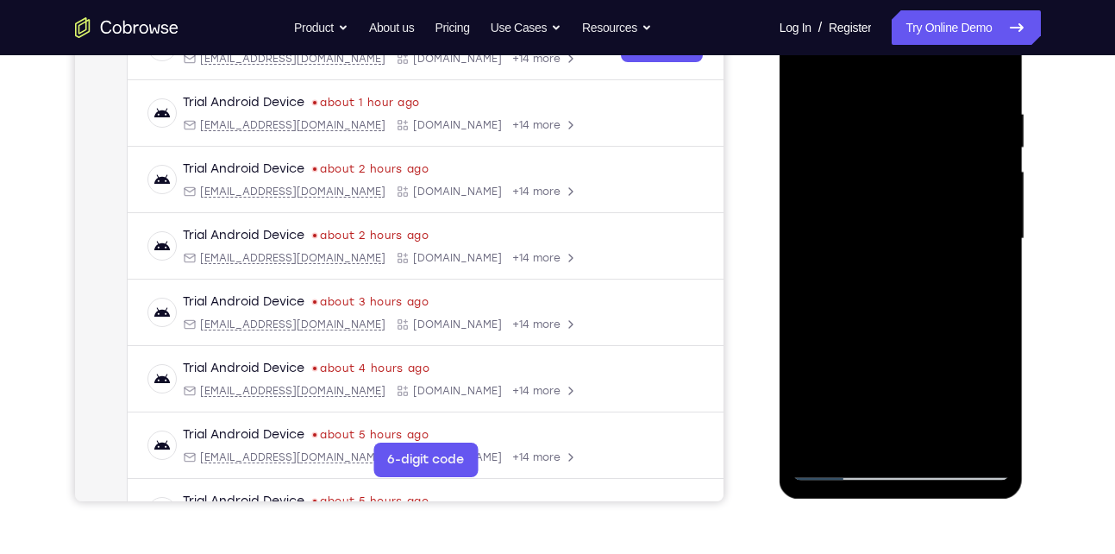
click at [910, 226] on div at bounding box center [900, 238] width 217 height 483
drag, startPoint x: 917, startPoint y: 347, endPoint x: 911, endPoint y: 208, distance: 139.8
click at [911, 208] on div at bounding box center [900, 238] width 217 height 483
drag, startPoint x: 831, startPoint y: 376, endPoint x: 829, endPoint y: 206, distance: 169.9
click at [829, 206] on div at bounding box center [900, 238] width 217 height 483
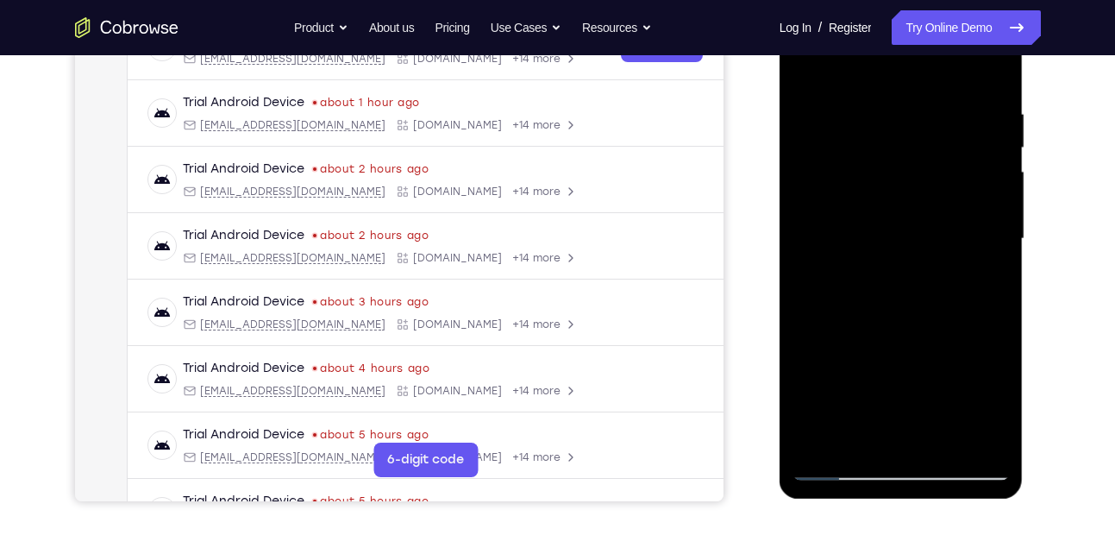
drag, startPoint x: 905, startPoint y: 121, endPoint x: 864, endPoint y: 372, distance: 255.0
click at [864, 372] on div at bounding box center [900, 238] width 217 height 483
click at [818, 442] on div at bounding box center [900, 238] width 217 height 483
drag, startPoint x: 923, startPoint y: 113, endPoint x: 931, endPoint y: 308, distance: 195.1
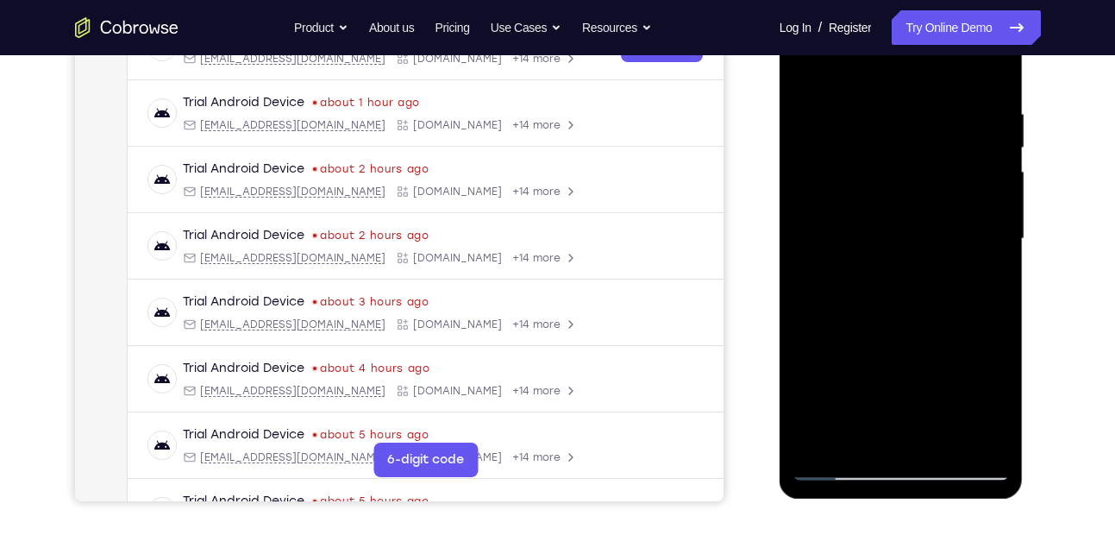
click at [931, 308] on div at bounding box center [900, 238] width 217 height 483
click at [879, 116] on div at bounding box center [900, 238] width 217 height 483
click at [991, 74] on div at bounding box center [900, 238] width 217 height 483
drag, startPoint x: 965, startPoint y: 105, endPoint x: 836, endPoint y: 116, distance: 128.9
click at [836, 116] on div at bounding box center [900, 238] width 217 height 483
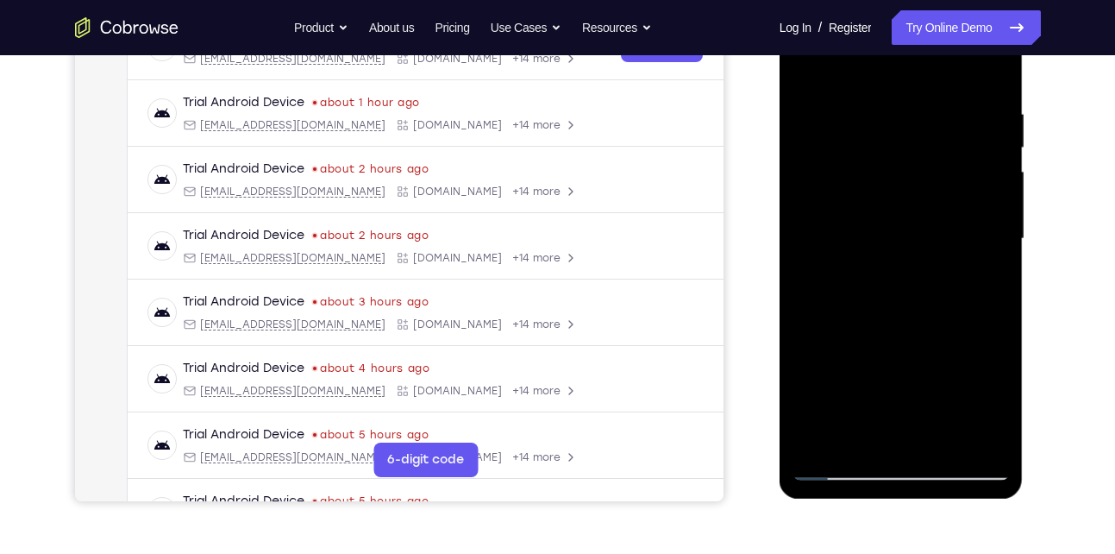
click at [940, 434] on div at bounding box center [900, 238] width 217 height 483
drag, startPoint x: 911, startPoint y: 235, endPoint x: 884, endPoint y: 392, distance: 159.3
click at [884, 392] on div at bounding box center [900, 238] width 217 height 483
drag, startPoint x: 921, startPoint y: 162, endPoint x: 915, endPoint y: 372, distance: 209.6
click at [915, 372] on div at bounding box center [900, 238] width 217 height 483
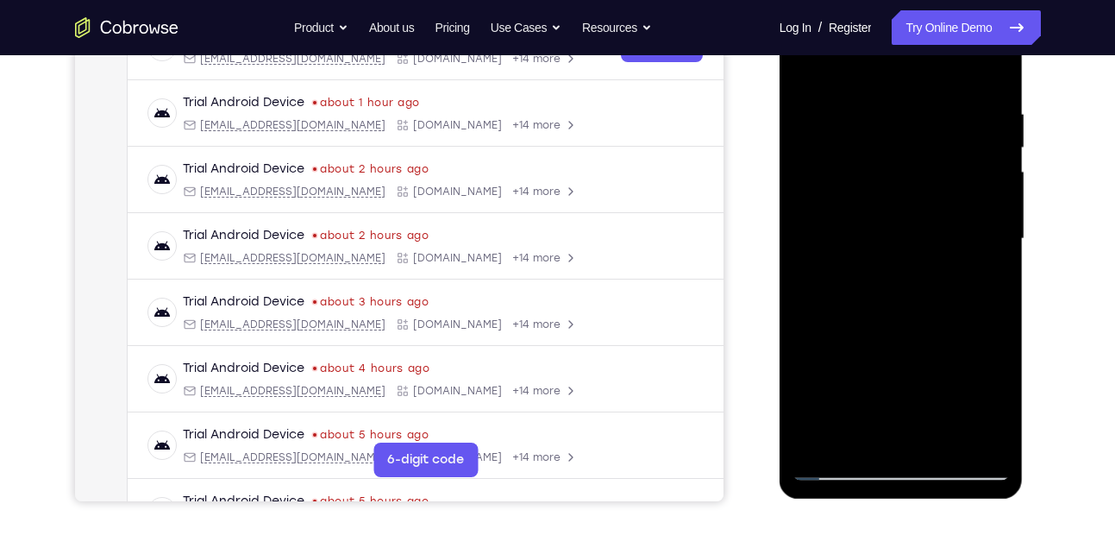
click at [809, 66] on div at bounding box center [900, 238] width 217 height 483
click at [880, 92] on div at bounding box center [900, 238] width 217 height 483
click at [995, 70] on div at bounding box center [900, 238] width 217 height 483
drag, startPoint x: 948, startPoint y: 347, endPoint x: 952, endPoint y: 287, distance: 59.6
click at [952, 287] on div at bounding box center [900, 238] width 217 height 483
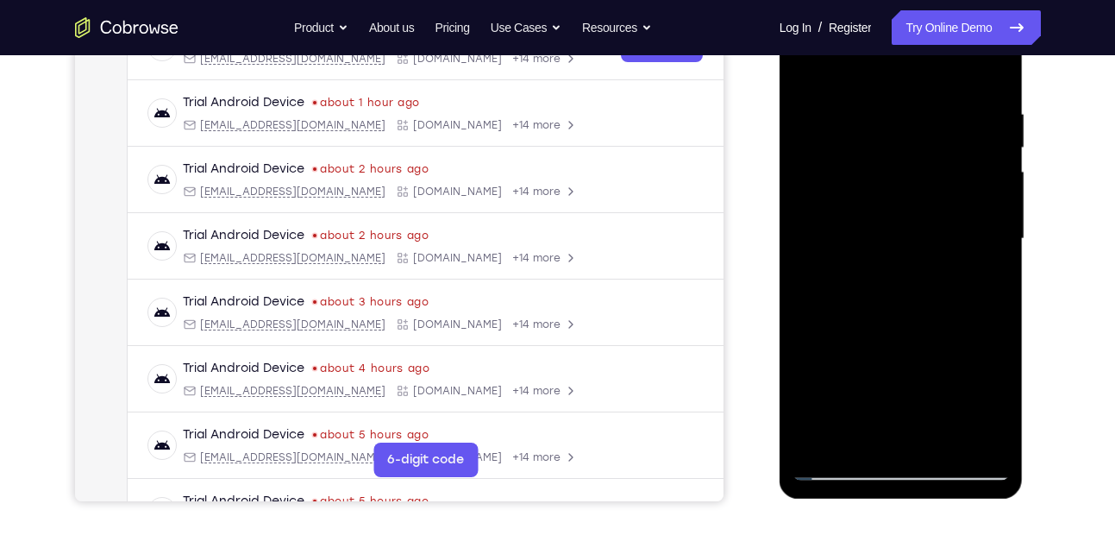
drag, startPoint x: 956, startPoint y: 150, endPoint x: 948, endPoint y: 294, distance: 144.2
click at [948, 294] on div at bounding box center [900, 238] width 217 height 483
drag, startPoint x: 975, startPoint y: 122, endPoint x: 802, endPoint y: 126, distance: 173.3
click at [802, 126] on div at bounding box center [900, 238] width 217 height 483
drag, startPoint x: 969, startPoint y: 124, endPoint x: 877, endPoint y: 126, distance: 92.3
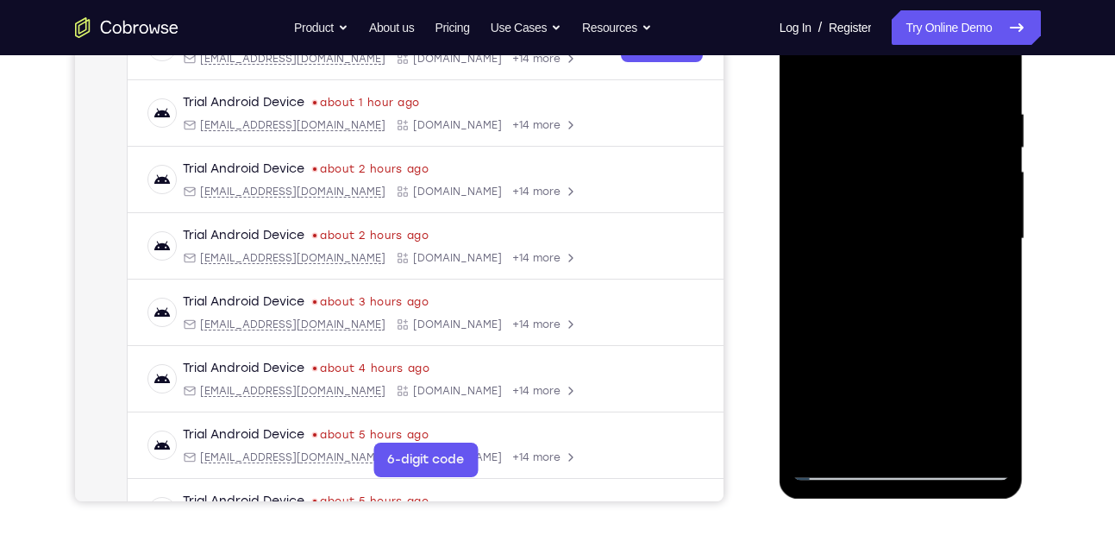
click at [877, 126] on div at bounding box center [900, 238] width 217 height 483
click at [944, 441] on div at bounding box center [900, 238] width 217 height 483
click at [884, 87] on div at bounding box center [900, 238] width 217 height 483
click at [864, 141] on div at bounding box center [900, 238] width 217 height 483
click at [986, 281] on div at bounding box center [900, 238] width 217 height 483
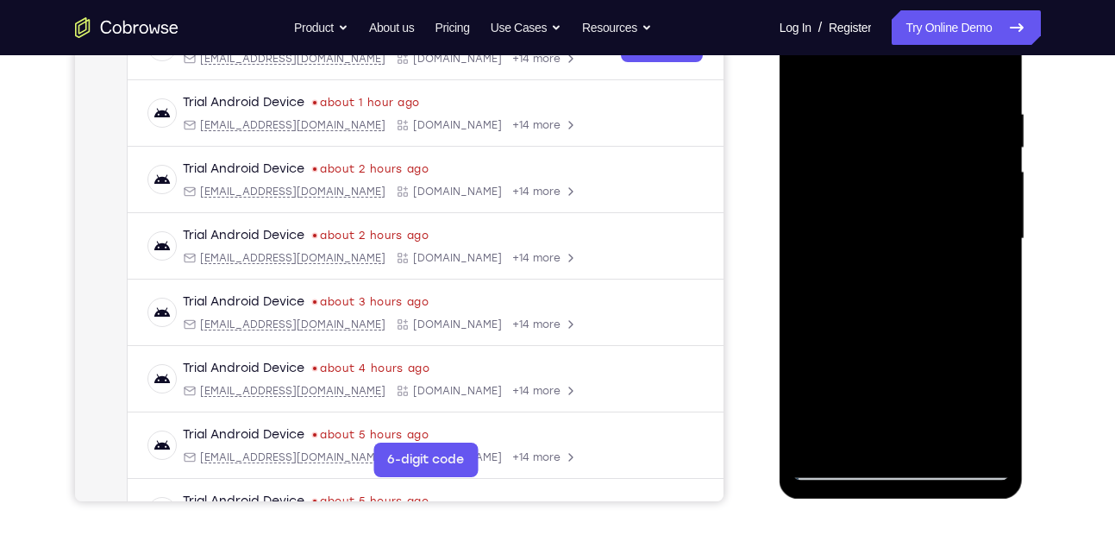
click at [804, 69] on div at bounding box center [900, 238] width 217 height 483
drag, startPoint x: 884, startPoint y: 110, endPoint x: 859, endPoint y: 306, distance: 198.2
click at [859, 306] on div at bounding box center [900, 238] width 217 height 483
